Goal: Task Accomplishment & Management: Use online tool/utility

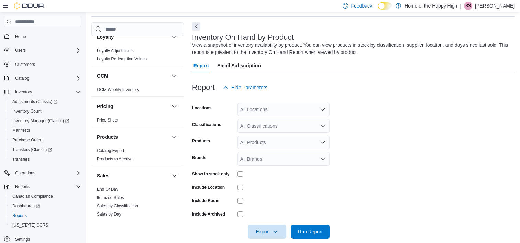
scroll to position [378, 0]
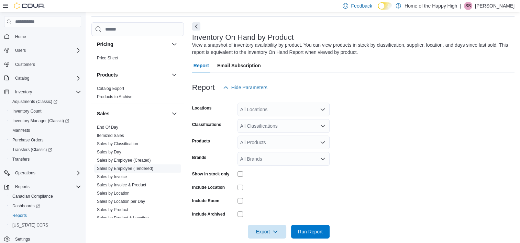
click at [138, 168] on link "Sales by Employee (Tendered)" at bounding box center [125, 168] width 56 height 5
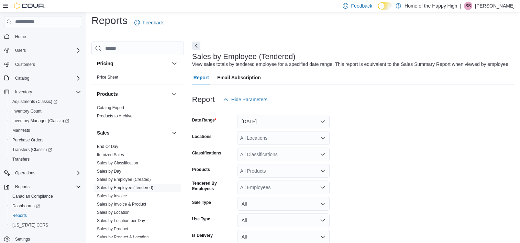
scroll to position [16, 0]
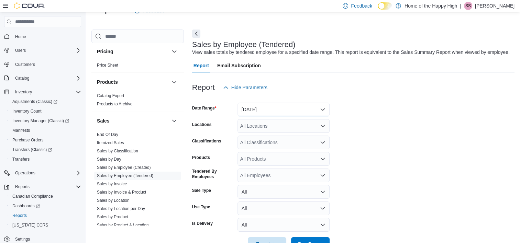
click at [267, 110] on button "[DATE]" at bounding box center [284, 110] width 92 height 14
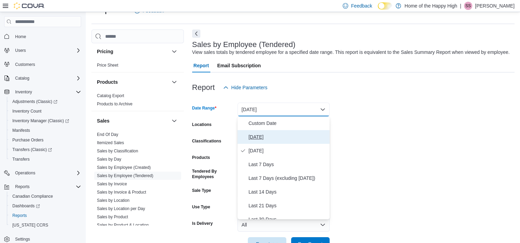
click at [259, 135] on span "[DATE]" at bounding box center [288, 137] width 78 height 8
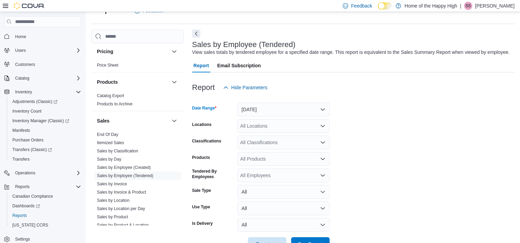
click at [256, 125] on div "All Locations" at bounding box center [284, 126] width 92 height 14
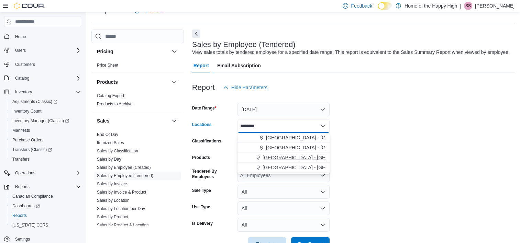
type input "********"
click at [282, 157] on span "[GEOGRAPHIC_DATA] - [GEOGRAPHIC_DATA] - [GEOGRAPHIC_DATA]" at bounding box center [342, 157] width 159 height 7
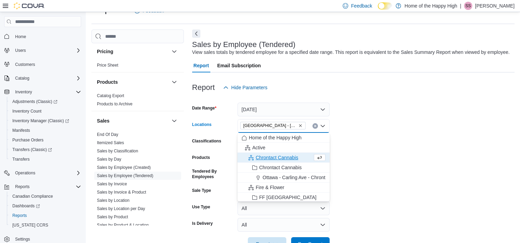
click at [371, 149] on form "Date Range [DATE] Locations [GEOGRAPHIC_DATA] - [GEOGRAPHIC_DATA] - [GEOGRAPHIC…" at bounding box center [353, 173] width 323 height 157
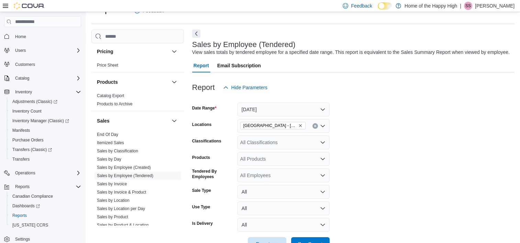
scroll to position [37, 0]
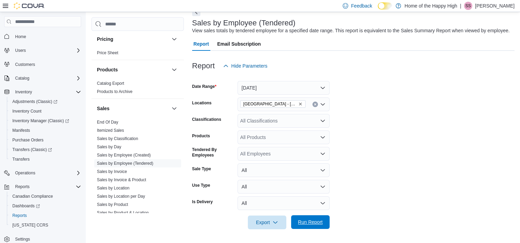
click at [317, 221] on span "Run Report" at bounding box center [310, 222] width 25 height 7
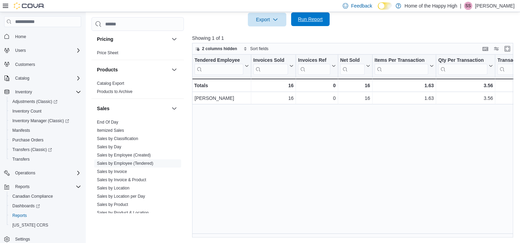
click at [299, 21] on span "Run Report" at bounding box center [310, 19] width 25 height 7
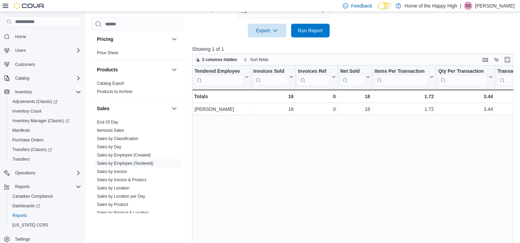
scroll to position [103, 0]
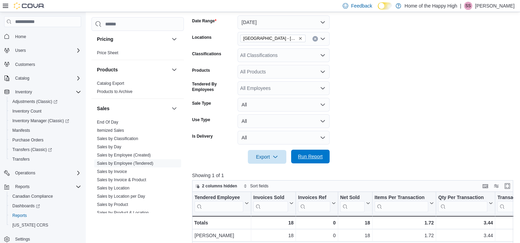
click at [321, 155] on span "Run Report" at bounding box center [310, 156] width 25 height 7
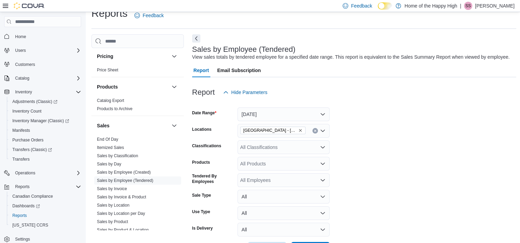
scroll to position [0, 0]
